Goal: Transaction & Acquisition: Purchase product/service

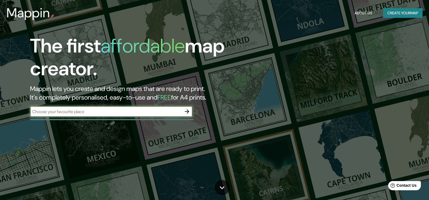
click at [410, 14] on button "Create your map" at bounding box center [403, 13] width 40 height 10
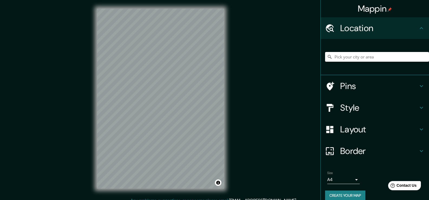
click at [374, 57] on input "Pick your city or area" at bounding box center [377, 57] width 104 height 10
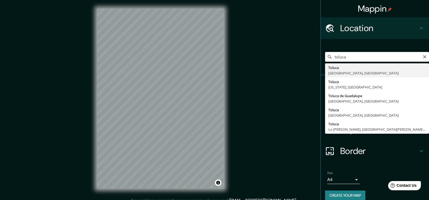
type input "Toluca, [GEOGRAPHIC_DATA], [GEOGRAPHIC_DATA]"
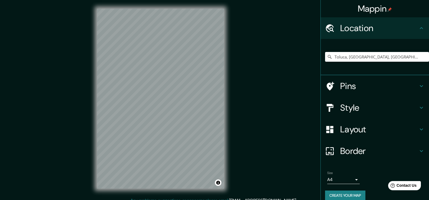
click at [418, 110] on icon at bounding box center [421, 107] width 6 height 6
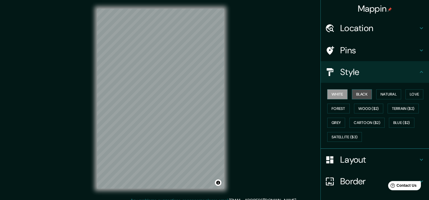
click at [363, 92] on button "Black" at bounding box center [362, 94] width 20 height 10
click at [386, 94] on button "Natural" at bounding box center [388, 94] width 25 height 10
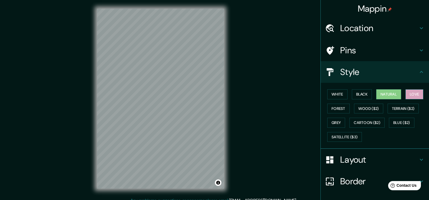
click at [409, 95] on button "Love" at bounding box center [415, 94] width 18 height 10
click at [329, 107] on button "Forest" at bounding box center [338, 109] width 22 height 10
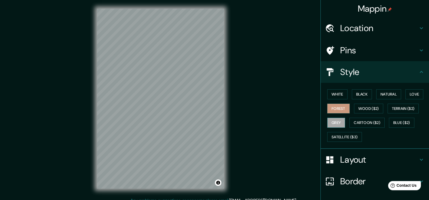
click at [331, 123] on button "Grey" at bounding box center [336, 123] width 18 height 10
click at [365, 94] on button "Black" at bounding box center [362, 94] width 20 height 10
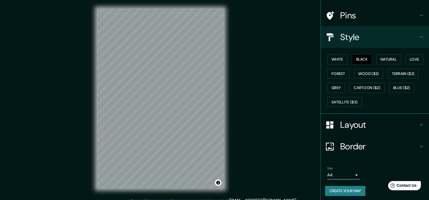
scroll to position [37, 0]
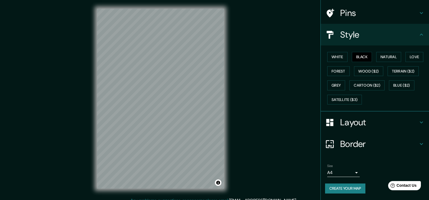
click at [352, 173] on body "Mappin Location [GEOGRAPHIC_DATA], [GEOGRAPHIC_DATA], [GEOGRAPHIC_DATA] Pins St…" at bounding box center [214, 100] width 429 height 200
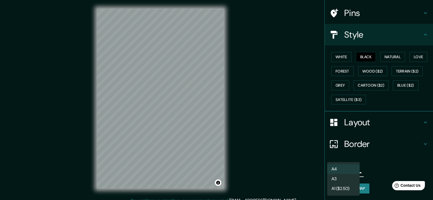
click at [397, 122] on div at bounding box center [216, 100] width 433 height 200
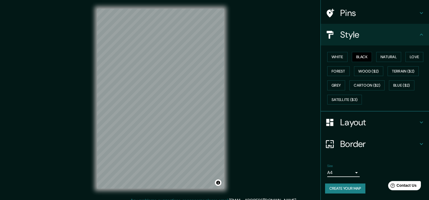
click at [418, 119] on icon at bounding box center [421, 122] width 6 height 6
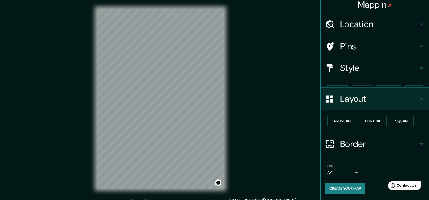
scroll to position [0, 0]
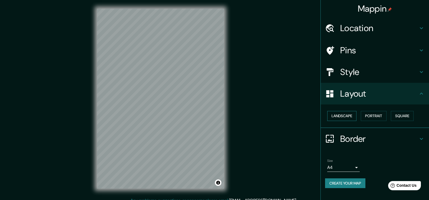
click at [354, 116] on button "Landscape" at bounding box center [341, 116] width 29 height 10
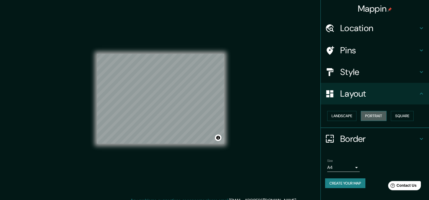
click at [378, 117] on button "Portrait" at bounding box center [374, 116] width 26 height 10
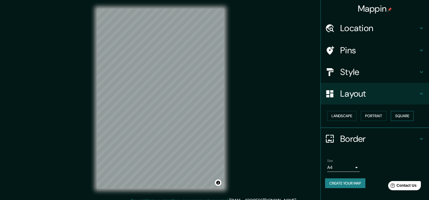
click at [405, 117] on button "Square" at bounding box center [402, 116] width 23 height 10
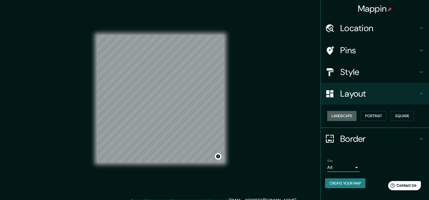
click at [354, 118] on button "Landscape" at bounding box center [341, 116] width 29 height 10
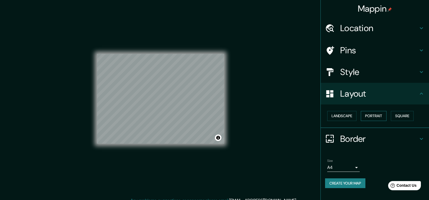
click at [368, 117] on button "Portrait" at bounding box center [374, 116] width 26 height 10
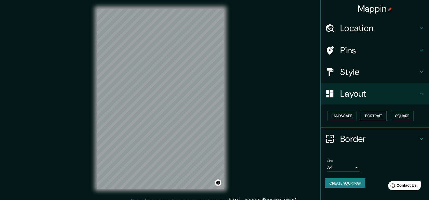
click at [380, 116] on button "Portrait" at bounding box center [374, 116] width 26 height 10
click at [377, 119] on button "Portrait" at bounding box center [374, 116] width 26 height 10
click at [343, 116] on button "Landscape" at bounding box center [341, 116] width 29 height 10
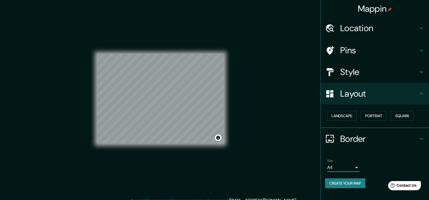
click at [354, 166] on body "Mappin Location [GEOGRAPHIC_DATA], [GEOGRAPHIC_DATA], [GEOGRAPHIC_DATA] Pins St…" at bounding box center [214, 100] width 429 height 200
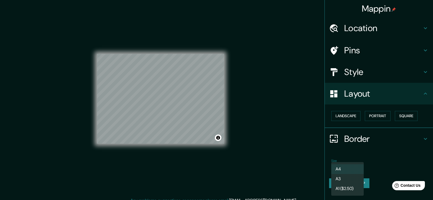
click at [347, 179] on li "A3" at bounding box center [347, 179] width 32 height 10
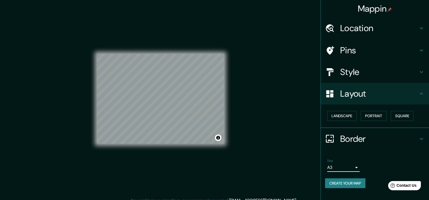
click at [350, 165] on body "Mappin Location [GEOGRAPHIC_DATA], [GEOGRAPHIC_DATA], [GEOGRAPHIC_DATA] Pins St…" at bounding box center [214, 100] width 429 height 200
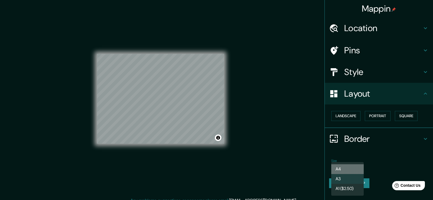
click at [348, 168] on li "A4" at bounding box center [347, 169] width 32 height 10
type input "single"
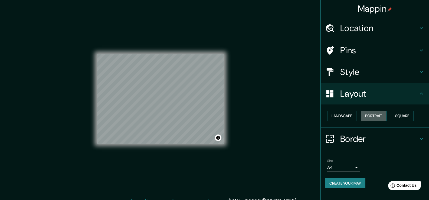
click at [371, 116] on button "Portrait" at bounding box center [374, 116] width 26 height 10
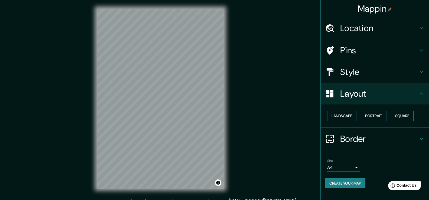
click at [402, 116] on button "Square" at bounding box center [402, 116] width 23 height 10
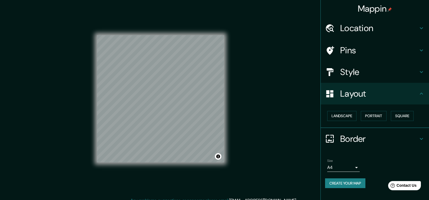
click at [422, 72] on icon at bounding box center [421, 72] width 6 height 6
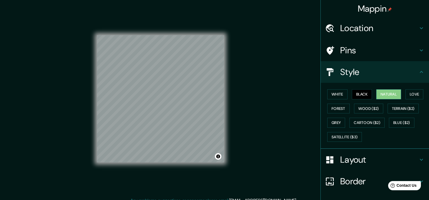
click at [388, 93] on button "Natural" at bounding box center [388, 94] width 25 height 10
click at [337, 94] on button "White" at bounding box center [337, 94] width 20 height 10
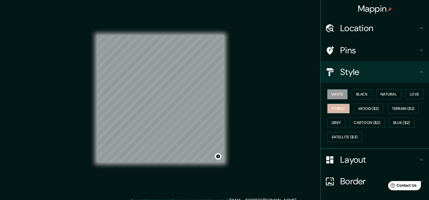
click at [334, 108] on button "Forest" at bounding box center [338, 109] width 22 height 10
click at [419, 50] on icon at bounding box center [421, 50] width 6 height 6
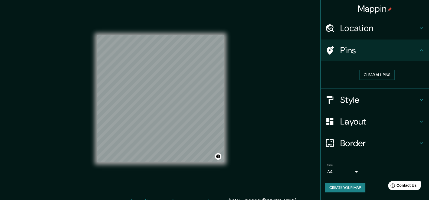
click at [418, 50] on h4 "Pins" at bounding box center [379, 50] width 78 height 11
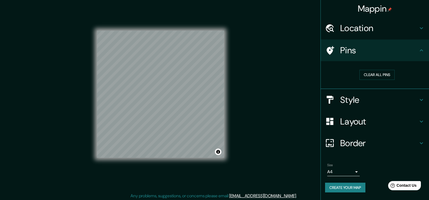
scroll to position [6, 0]
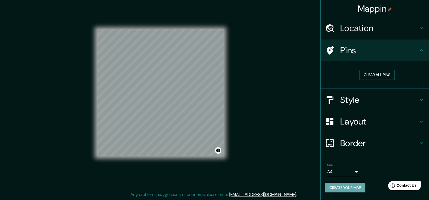
click at [354, 188] on button "Create your map" at bounding box center [345, 188] width 40 height 10
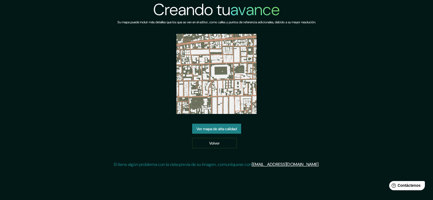
click at [215, 127] on font "Ver mapa de alta calidad" at bounding box center [217, 128] width 40 height 5
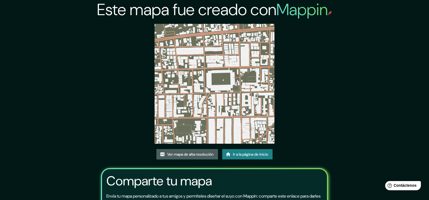
click at [200, 155] on font "Ver mapa de alta resolución" at bounding box center [190, 154] width 46 height 5
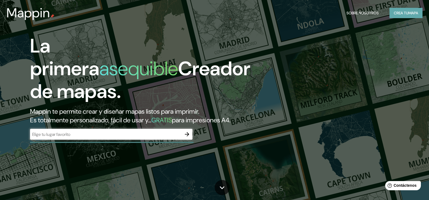
click at [404, 15] on font "Crea tu" at bounding box center [401, 13] width 15 height 5
